Goal: Transaction & Acquisition: Book appointment/travel/reservation

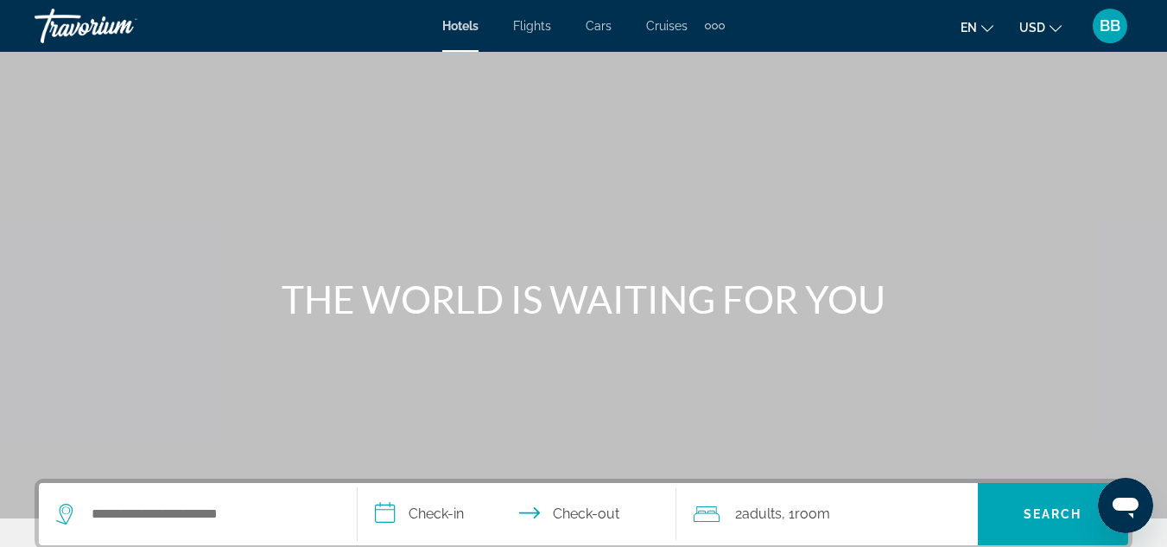
click at [1107, 28] on span "BB" at bounding box center [1109, 25] width 21 height 17
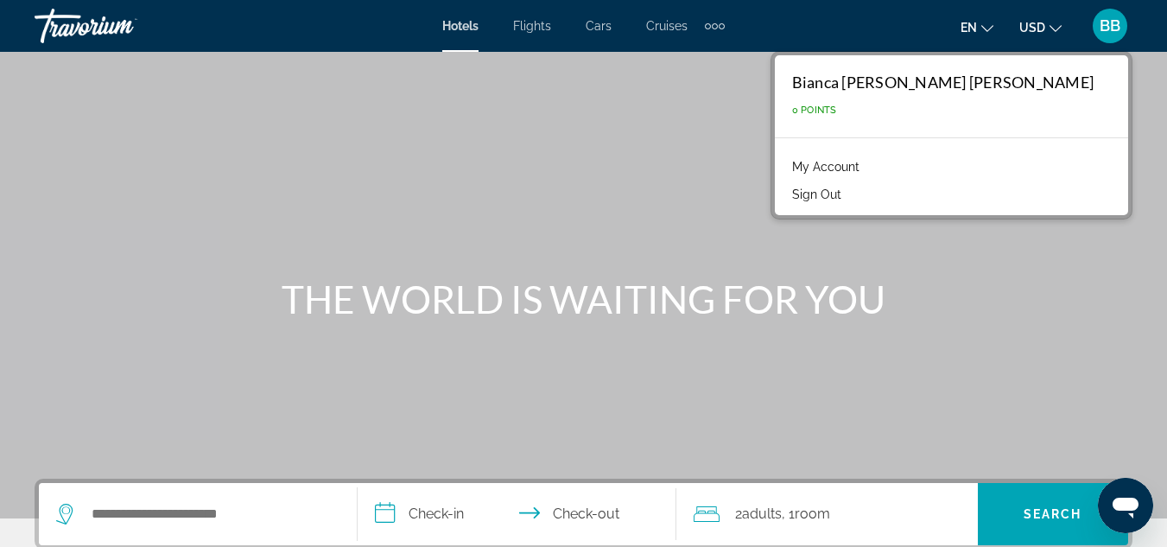
click at [742, 222] on div "Main content" at bounding box center [583, 259] width 1167 height 518
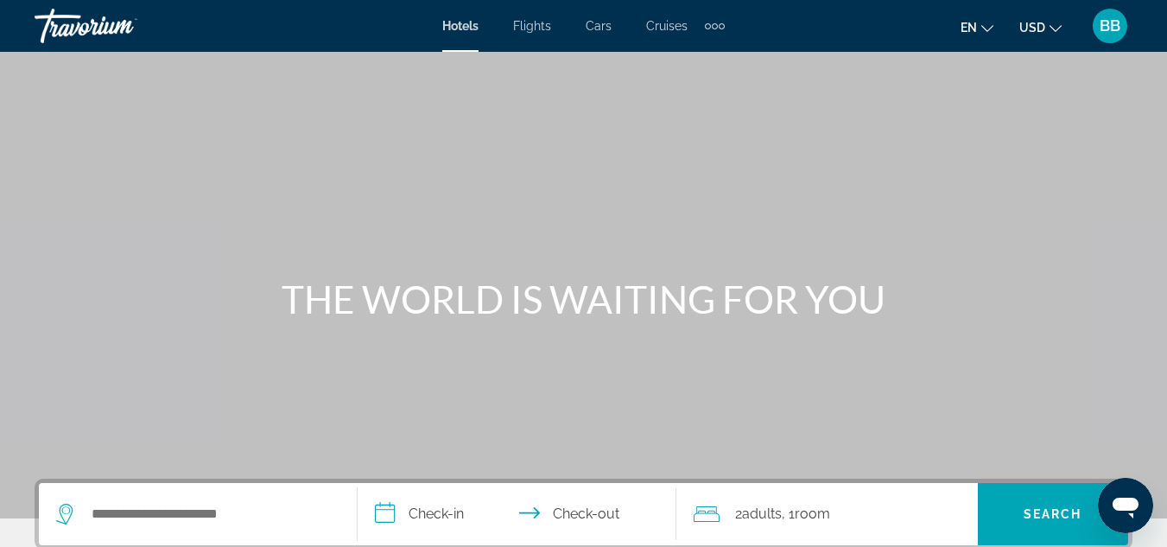
scroll to position [86, 0]
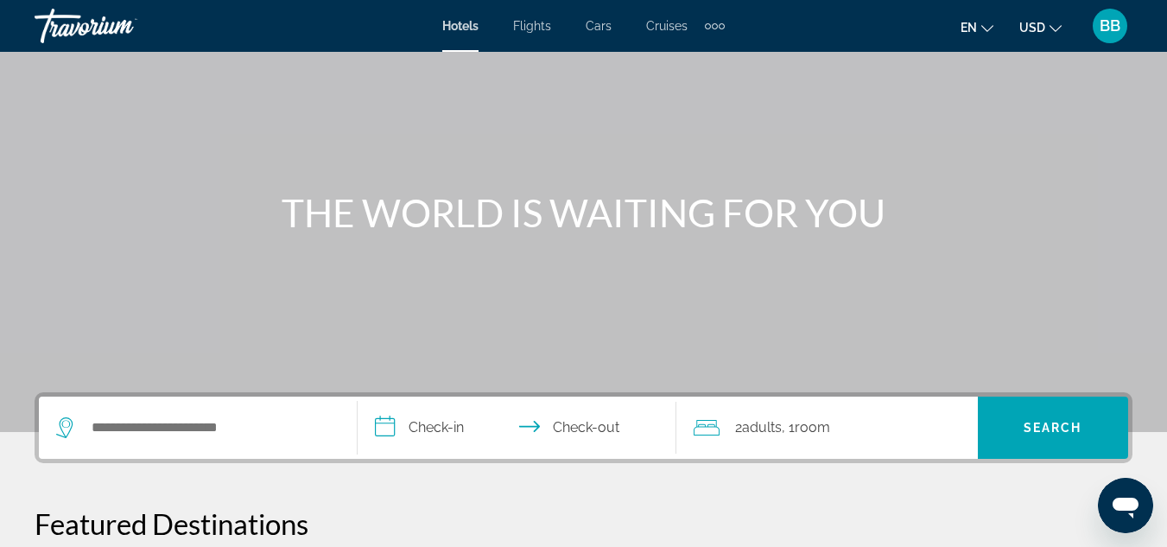
click at [986, 30] on icon "Change language" at bounding box center [987, 28] width 12 height 7
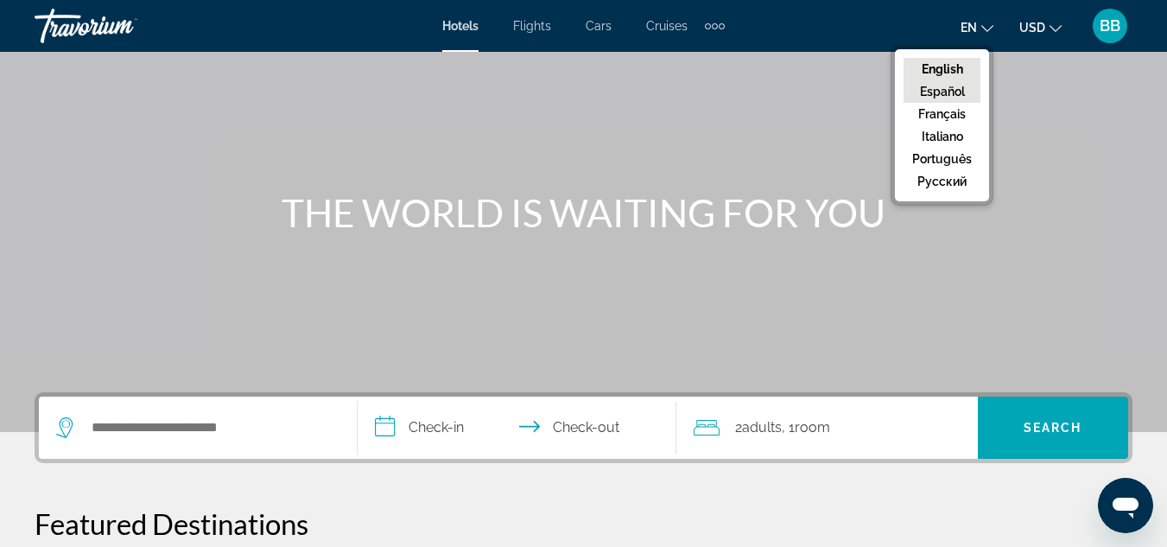
click at [941, 89] on button "Español" at bounding box center [941, 91] width 77 height 22
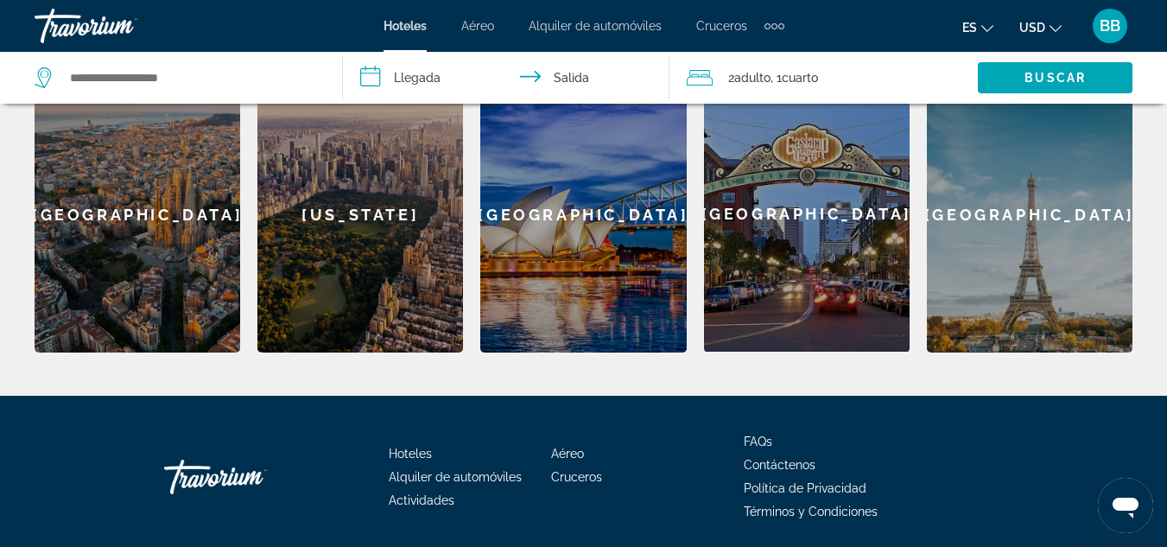
scroll to position [542, 0]
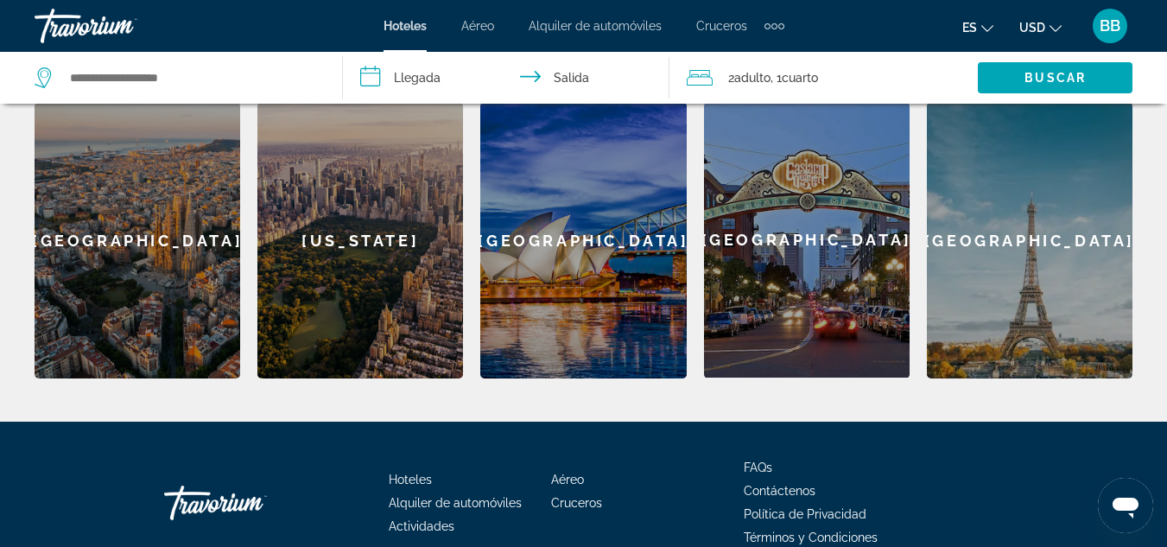
click at [349, 263] on div "[US_STATE]" at bounding box center [360, 240] width 206 height 276
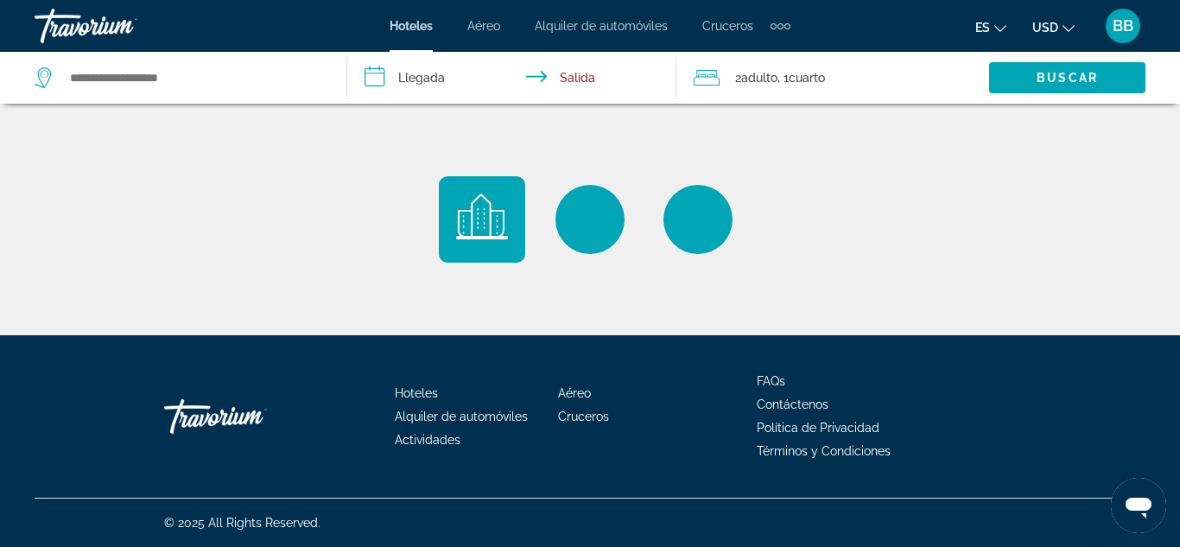
type input "**********"
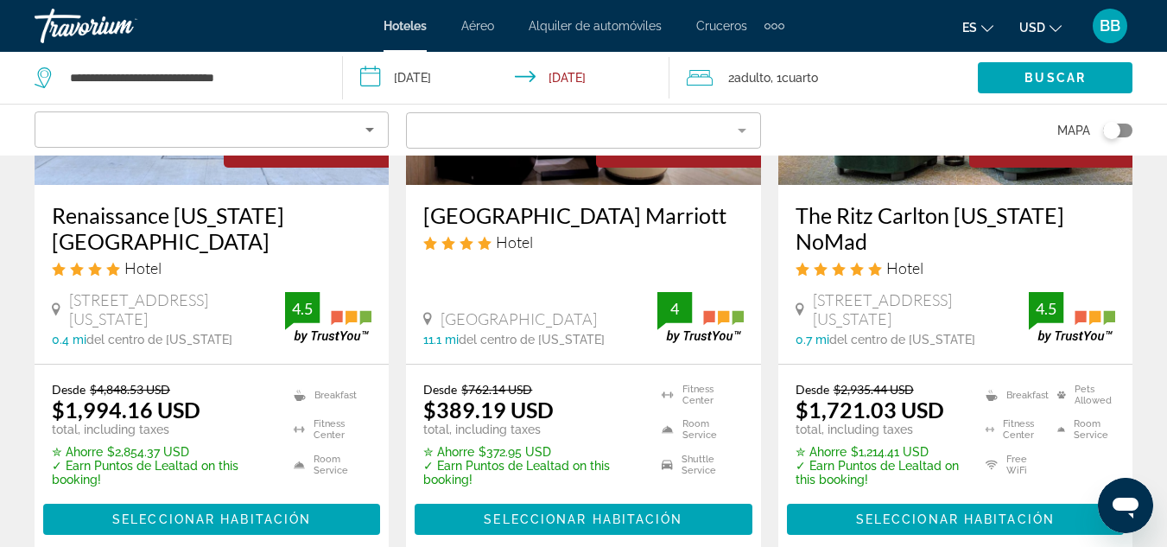
scroll to position [345, 0]
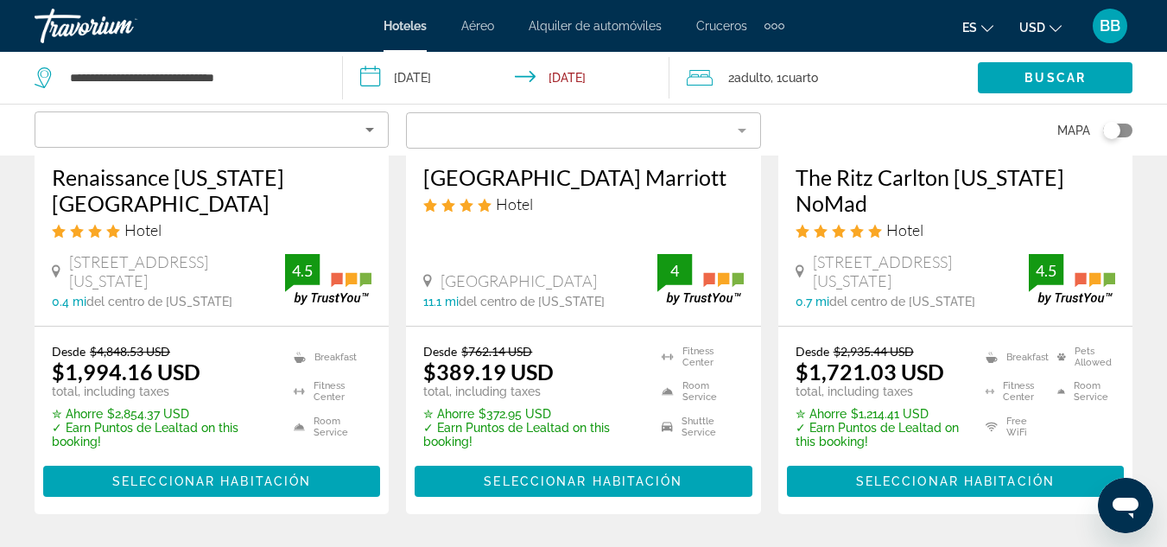
drag, startPoint x: 1111, startPoint y: 132, endPoint x: 1123, endPoint y: 128, distance: 12.8
click at [1123, 128] on div "Toggle map" at bounding box center [1117, 131] width 29 height 14
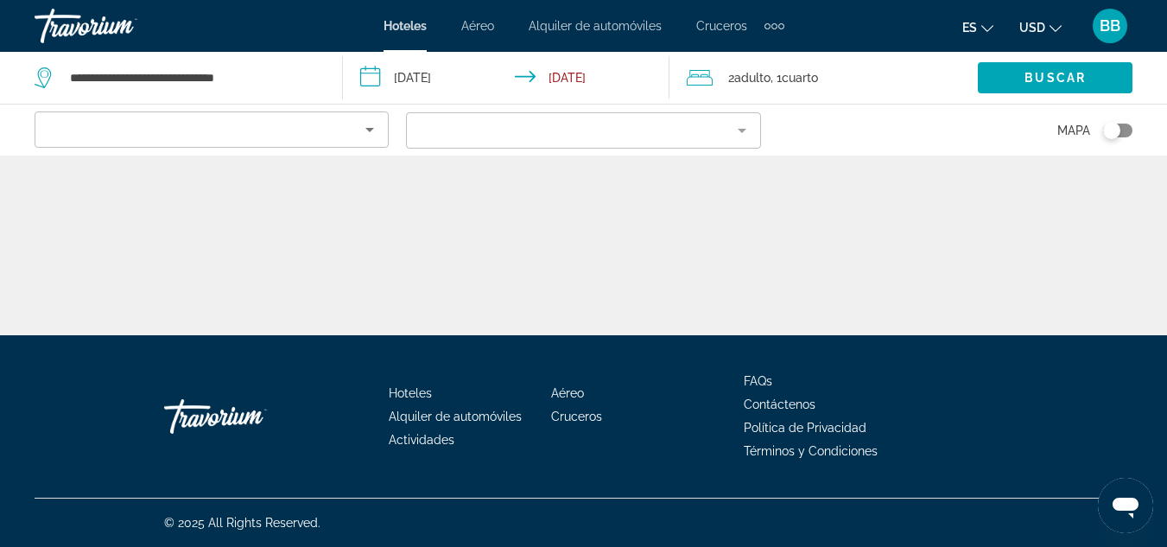
click at [1126, 128] on div "Toggle map" at bounding box center [1117, 131] width 29 height 14
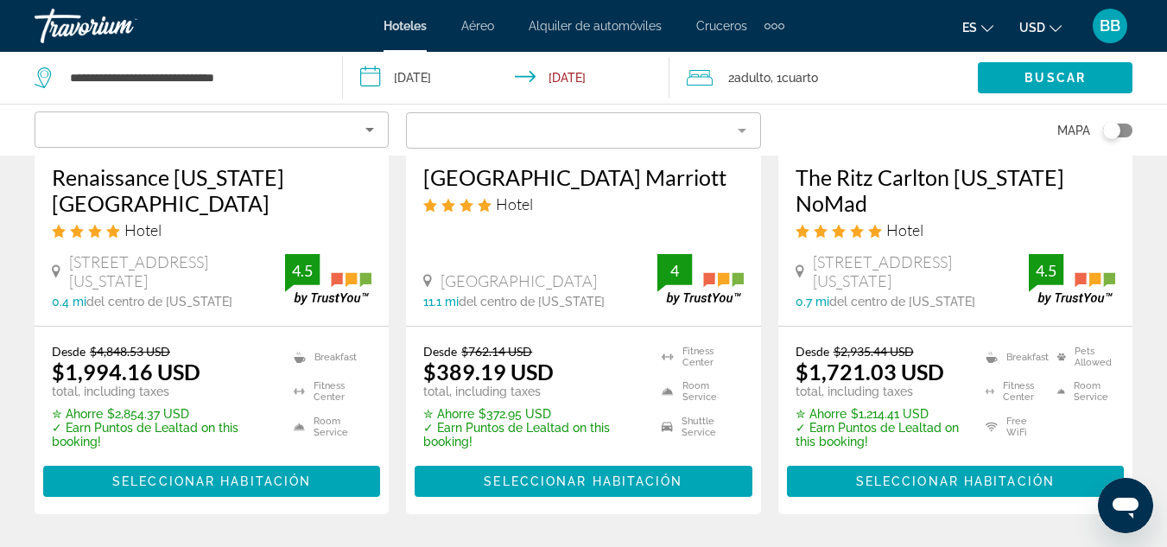
click at [1126, 128] on div "Toggle map" at bounding box center [1117, 131] width 29 height 14
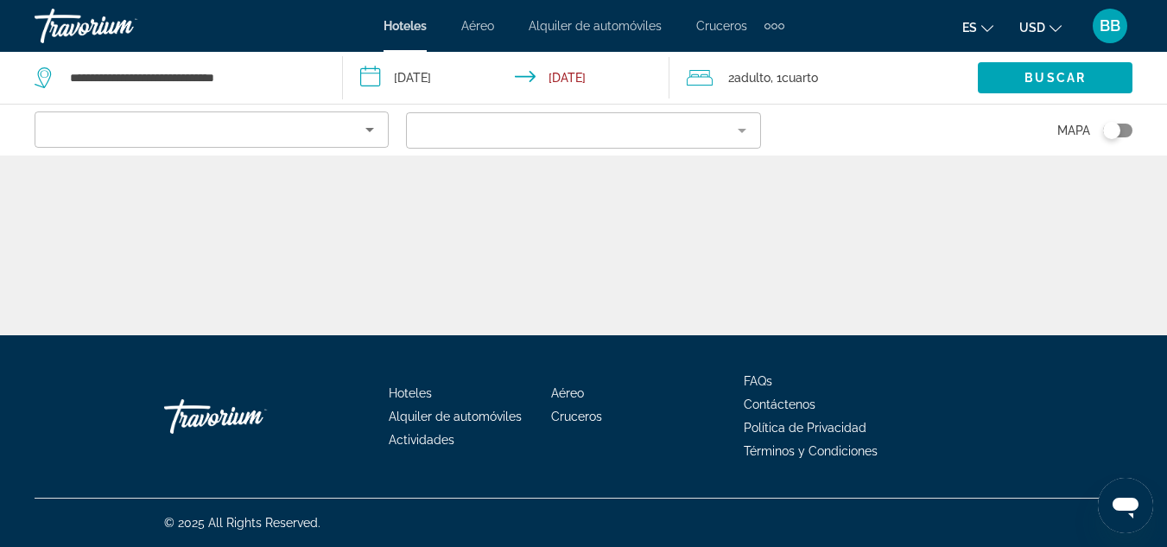
click at [1127, 130] on div "Toggle map" at bounding box center [1117, 131] width 29 height 14
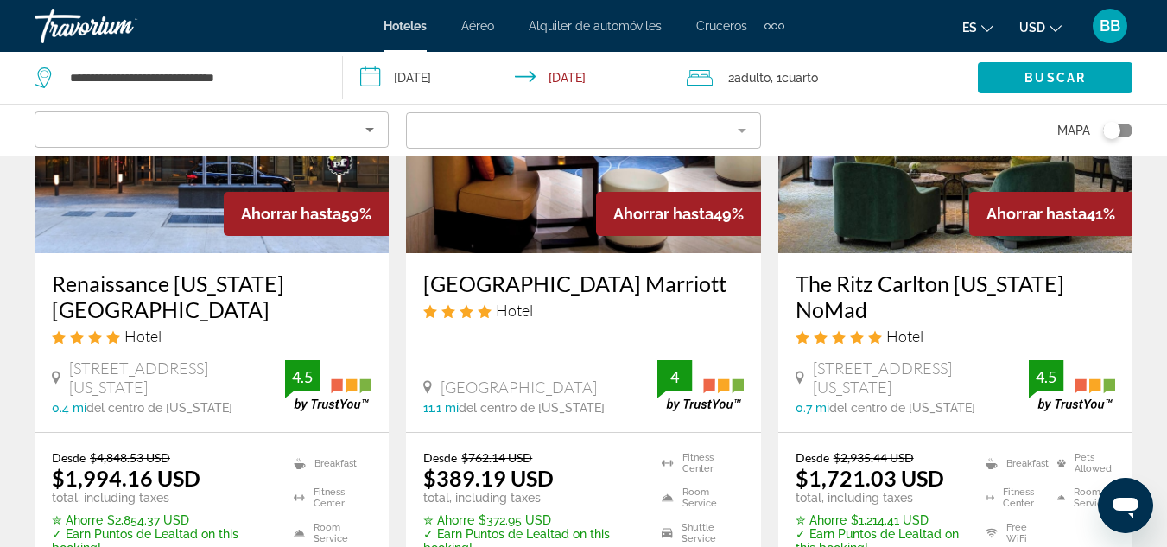
scroll to position [0, 0]
